Goal: Task Accomplishment & Management: Manage account settings

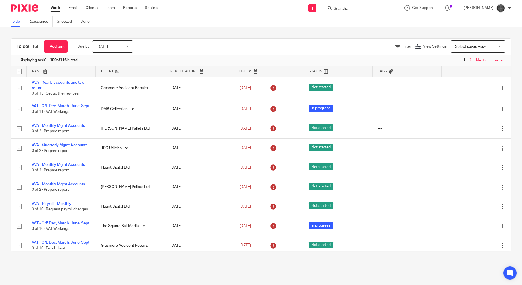
click at [359, 9] on input "Search" at bounding box center [357, 9] width 49 height 5
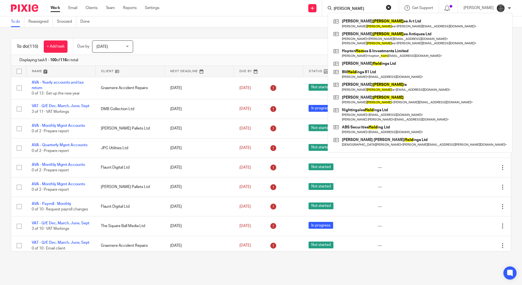
type input "holm"
click button "submit" at bounding box center [0, 0] width 0 height 0
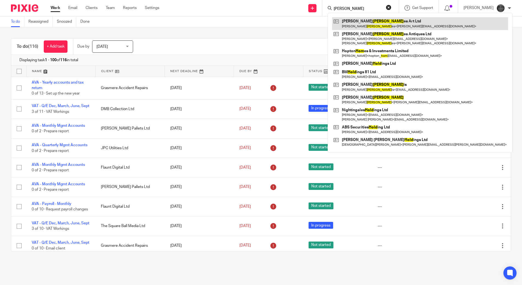
click at [363, 23] on link at bounding box center [420, 23] width 176 height 13
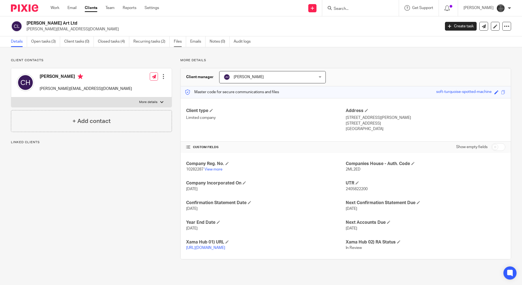
click at [181, 42] on link "Files" at bounding box center [180, 41] width 12 height 11
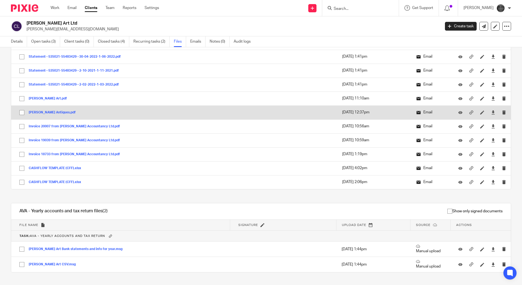
scroll to position [313, 0]
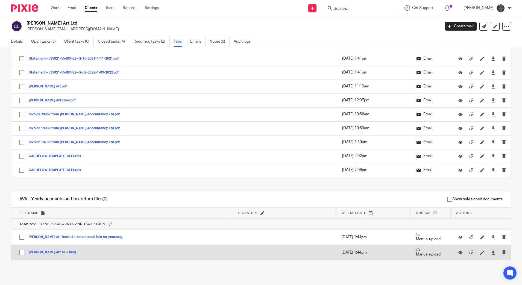
click at [51, 252] on button "Chris Holmes Art CSV.msg" at bounding box center [54, 252] width 51 height 4
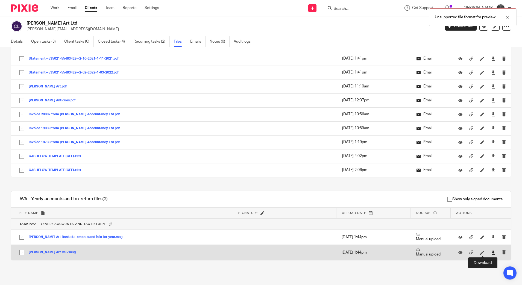
click at [491, 253] on icon at bounding box center [493, 252] width 4 height 4
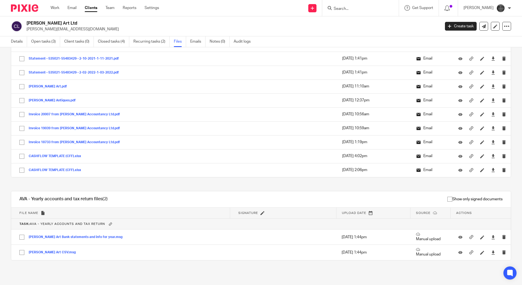
click at [373, 9] on input "Search" at bounding box center [357, 9] width 49 height 5
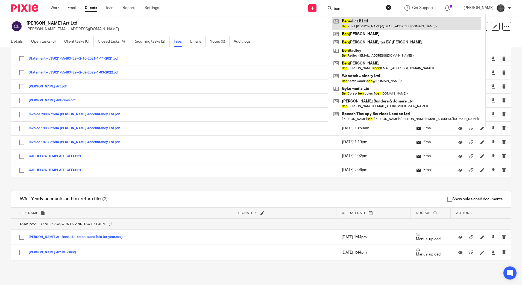
type input "ben"
click at [382, 29] on link at bounding box center [406, 23] width 149 height 13
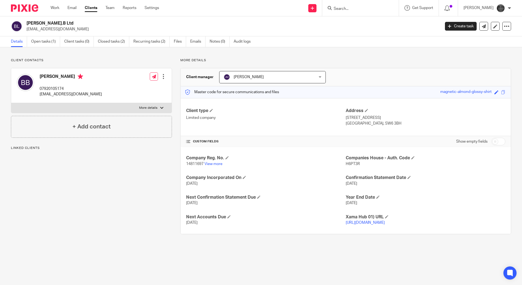
click at [491, 141] on input "checkbox" at bounding box center [498, 142] width 14 height 8
checkbox input "true"
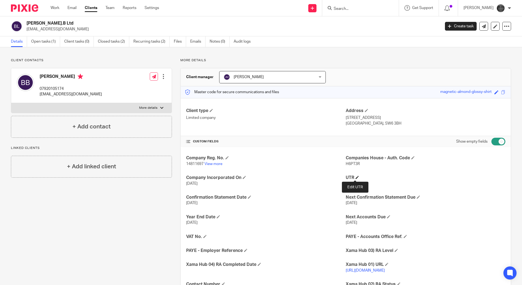
click at [355, 178] on span at bounding box center [356, 177] width 3 height 3
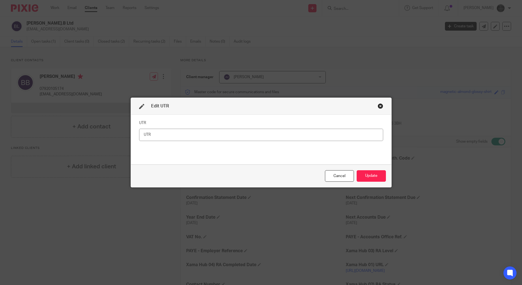
click at [211, 135] on input "text" at bounding box center [261, 135] width 244 height 12
type input "9957129749"
click at [367, 178] on button "Update" at bounding box center [370, 176] width 29 height 12
